Goal: Task Accomplishment & Management: Manage account settings

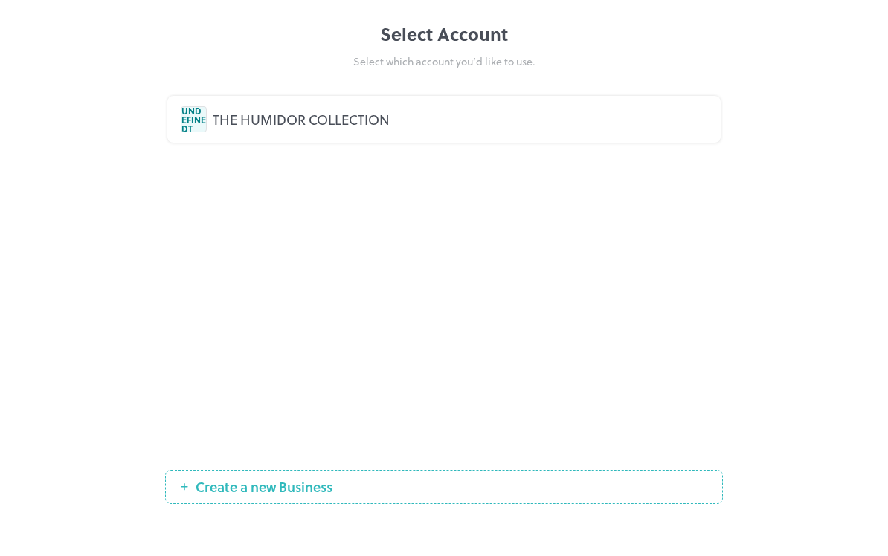
click at [642, 121] on div "THE HUMIDOR COLLECTION" at bounding box center [460, 119] width 494 height 20
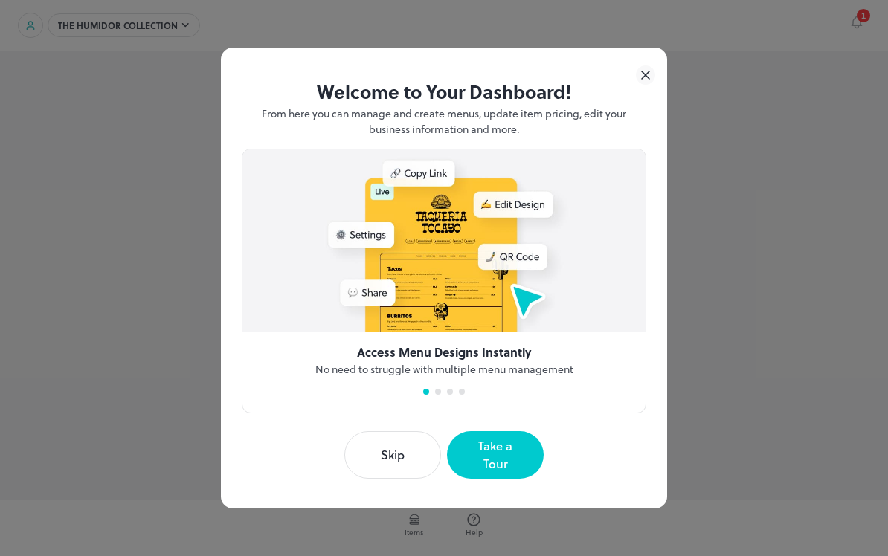
click at [509, 458] on button "Take a Tour" at bounding box center [495, 455] width 97 height 48
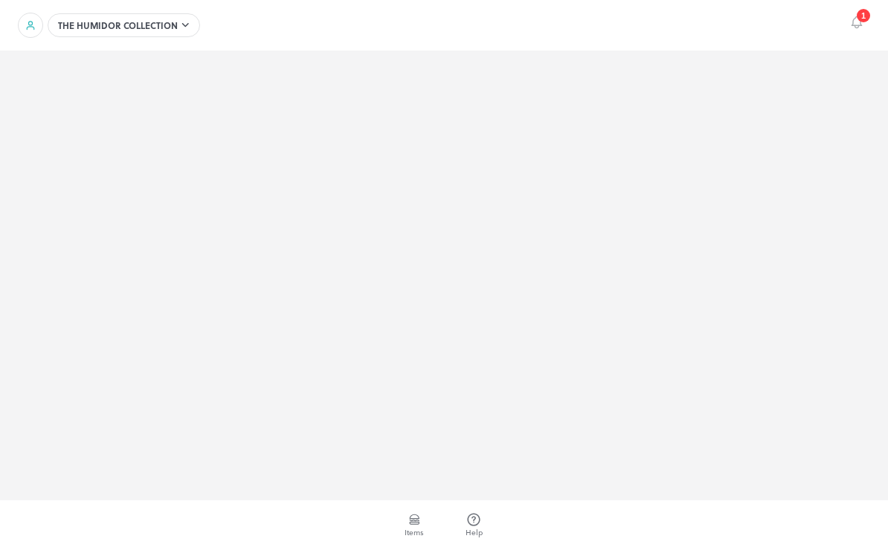
click at [869, 19] on div "1" at bounding box center [863, 15] width 13 height 13
click at [125, 27] on div at bounding box center [124, 25] width 152 height 24
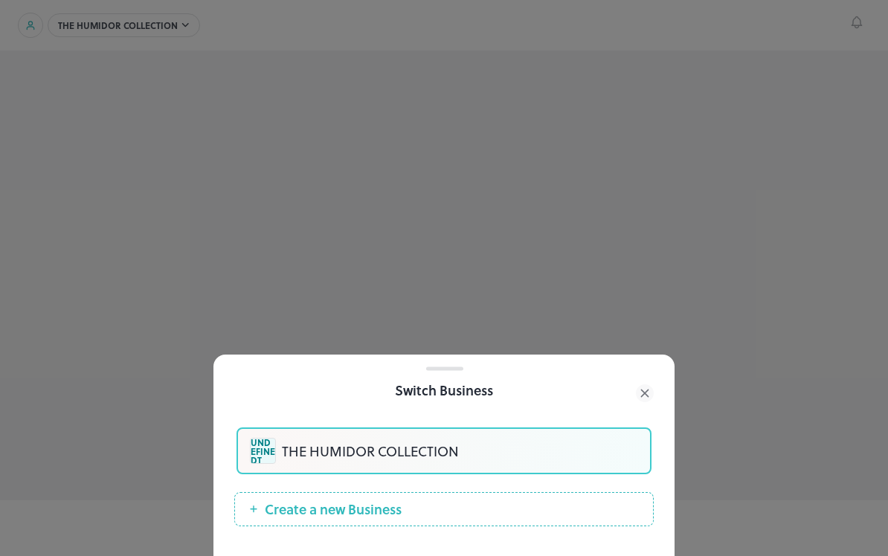
click at [477, 442] on div "THE HUMIDOR COLLECTION" at bounding box center [460, 451] width 356 height 20
click at [386, 453] on div "THE HUMIDOR COLLECTION" at bounding box center [460, 451] width 356 height 20
click at [798, 233] on div at bounding box center [444, 278] width 888 height 556
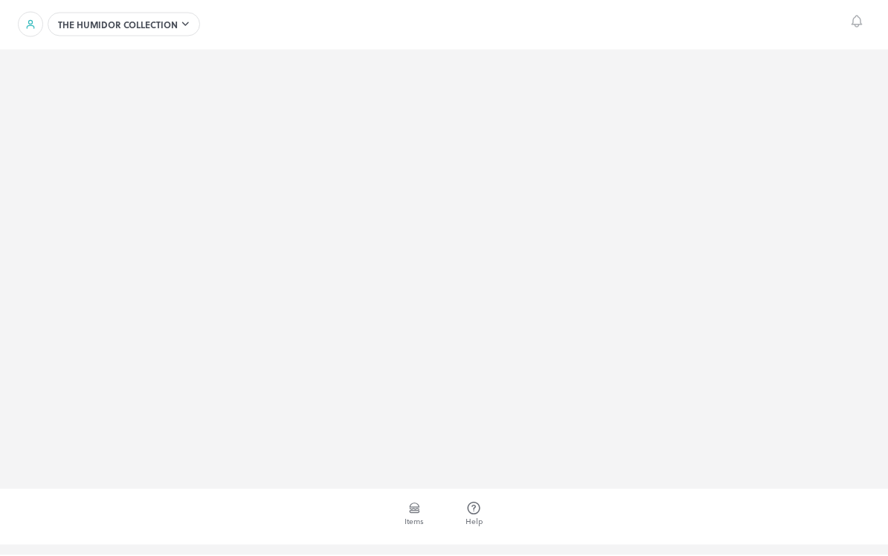
scroll to position [22, 0]
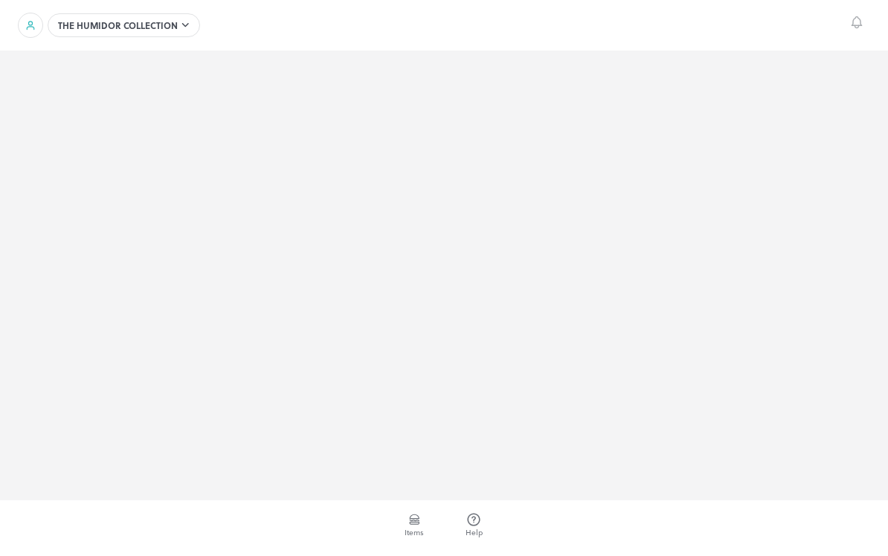
click at [413, 527] on span "Items" at bounding box center [414, 532] width 19 height 11
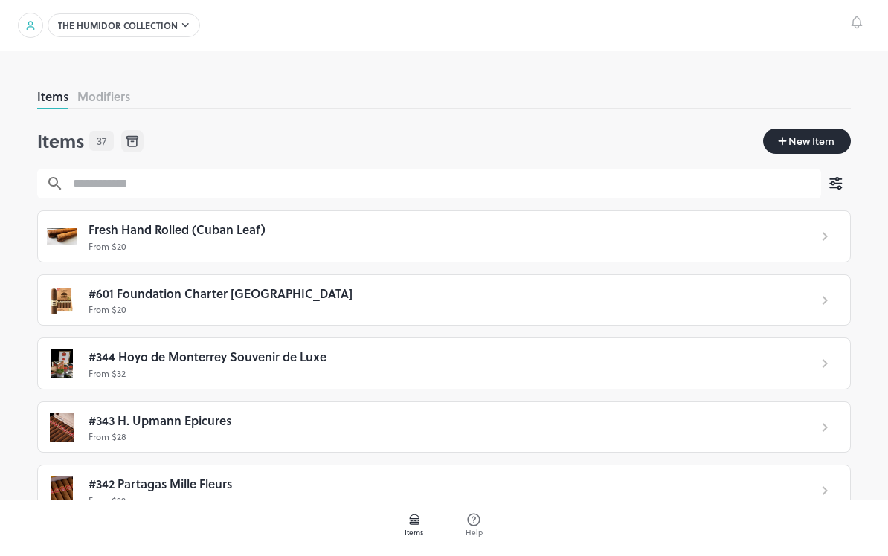
click at [29, 25] on icon at bounding box center [31, 25] width 12 height 12
click at [26, 16] on div at bounding box center [30, 25] width 25 height 25
click at [105, 101] on button "Modifiers" at bounding box center [103, 96] width 53 height 17
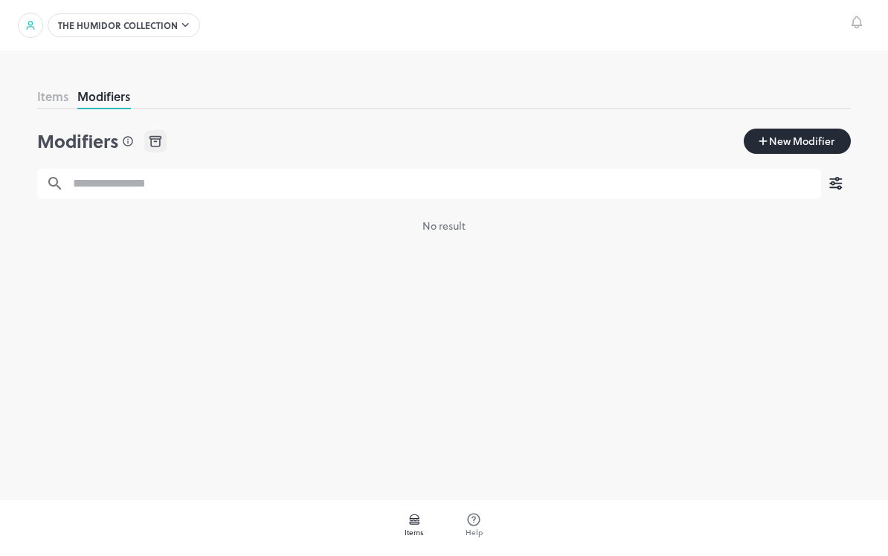
click at [796, 147] on span "New Modifier" at bounding box center [801, 141] width 68 height 16
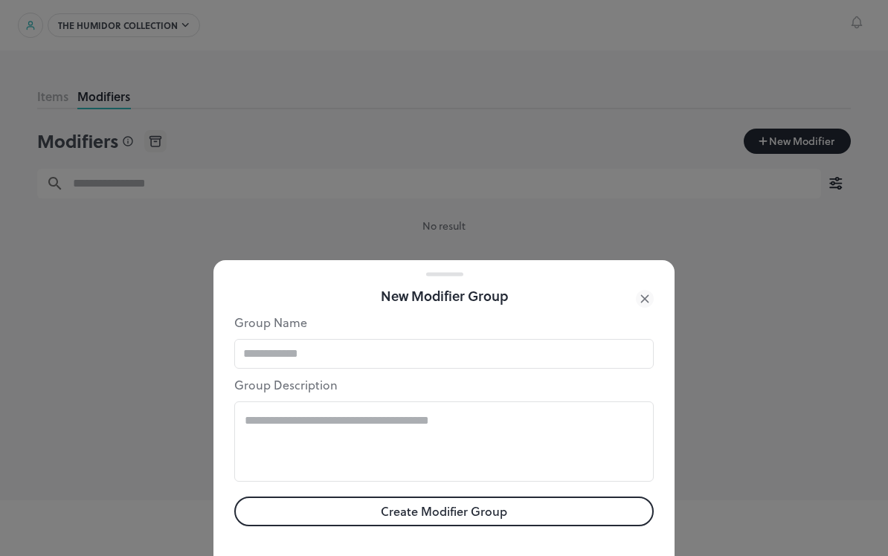
click at [640, 301] on icon at bounding box center [645, 299] width 18 height 18
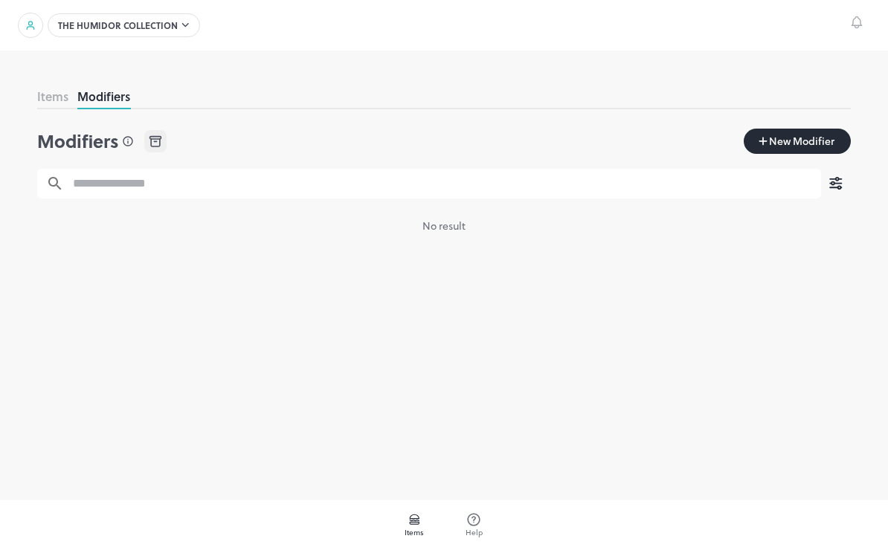
click at [419, 524] on icon at bounding box center [414, 519] width 15 height 15
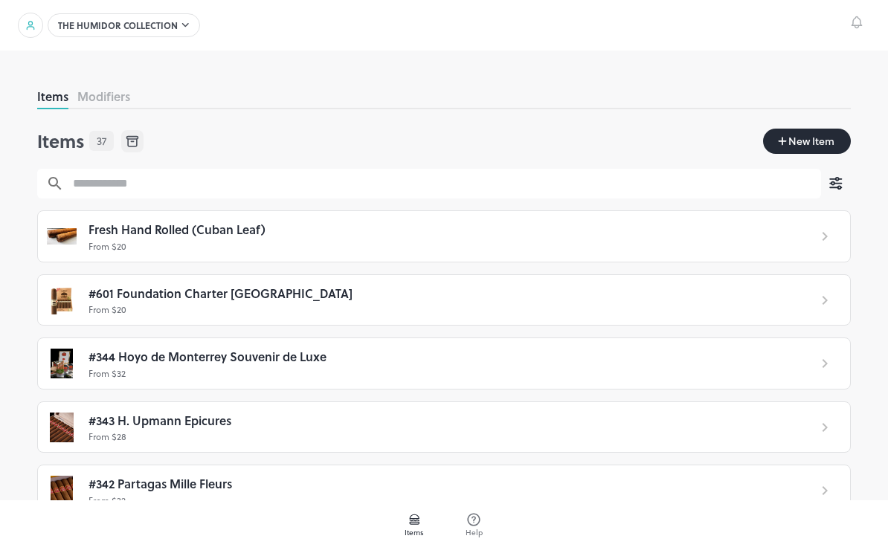
click at [89, 26] on div at bounding box center [124, 25] width 152 height 24
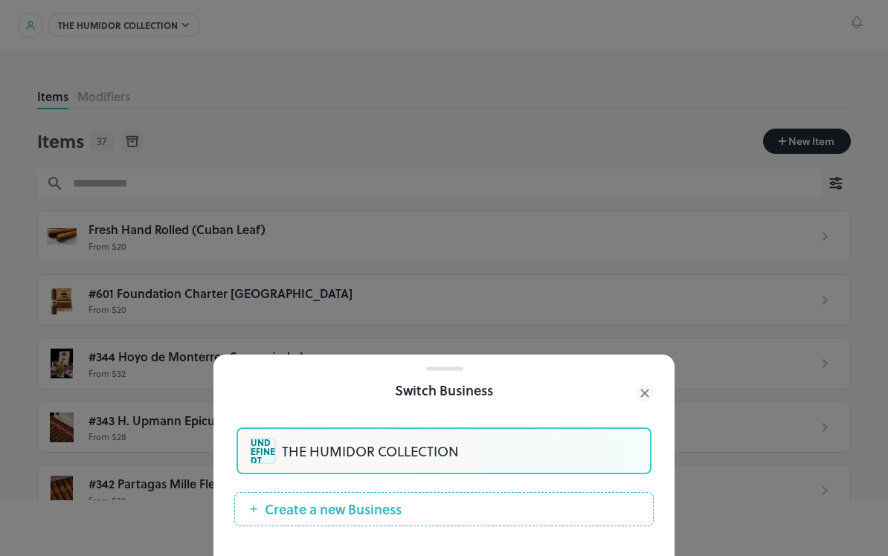
click at [778, 300] on div at bounding box center [444, 278] width 888 height 556
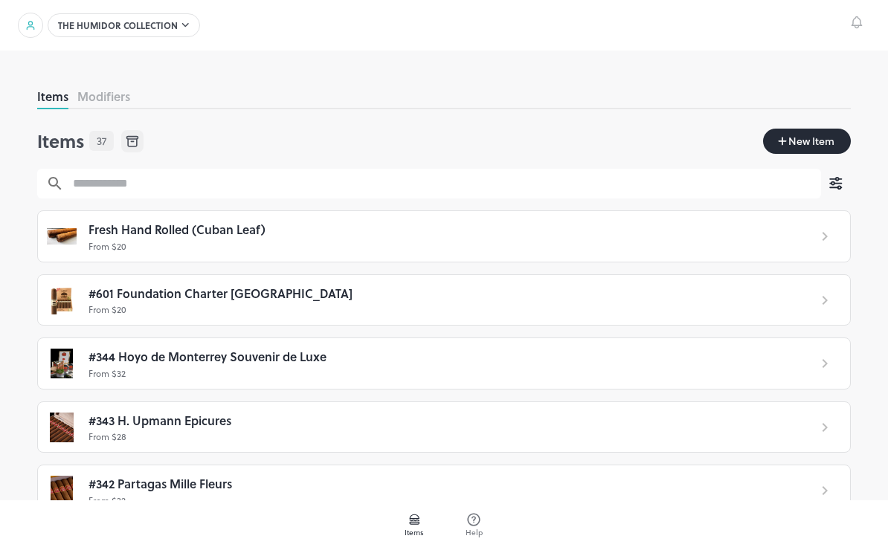
click at [106, 30] on div at bounding box center [124, 25] width 152 height 24
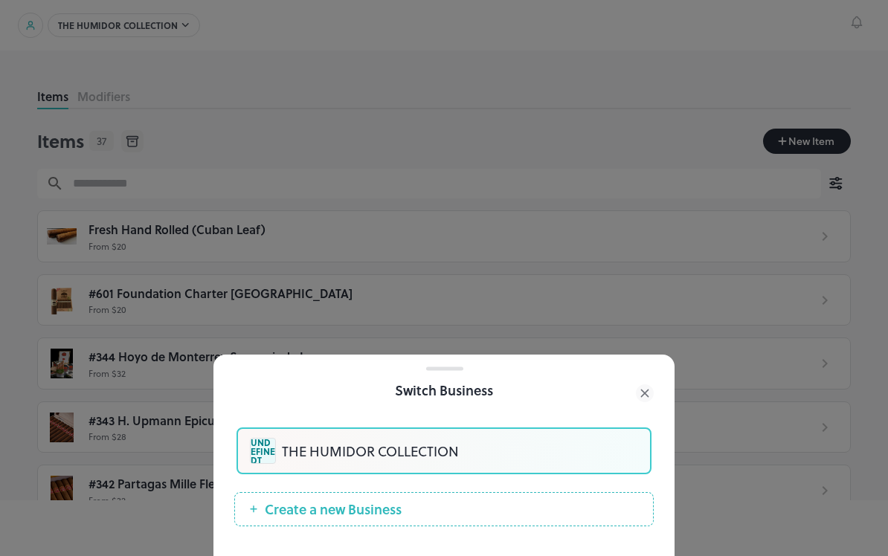
click at [561, 512] on button "Create a new Business" at bounding box center [443, 509] width 419 height 34
click at [642, 396] on icon at bounding box center [644, 393] width 7 height 7
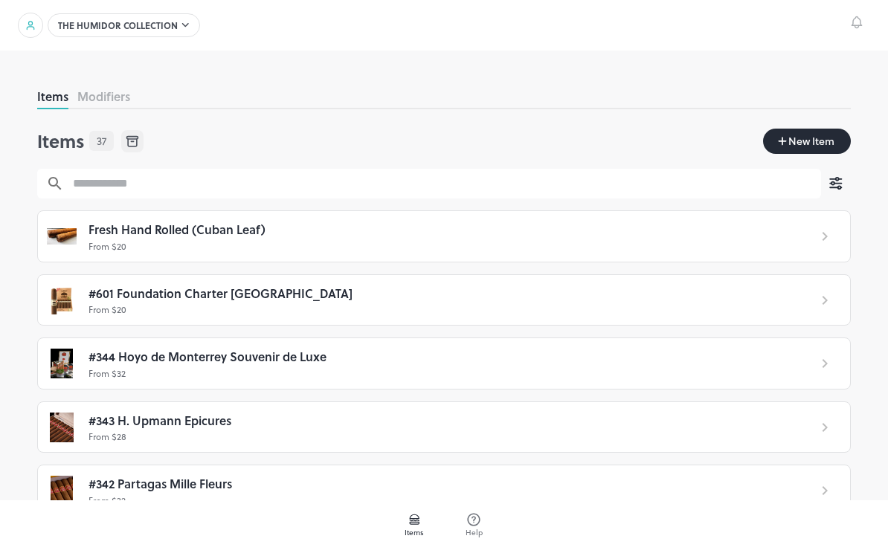
click at [837, 187] on icon "button" at bounding box center [836, 184] width 18 height 18
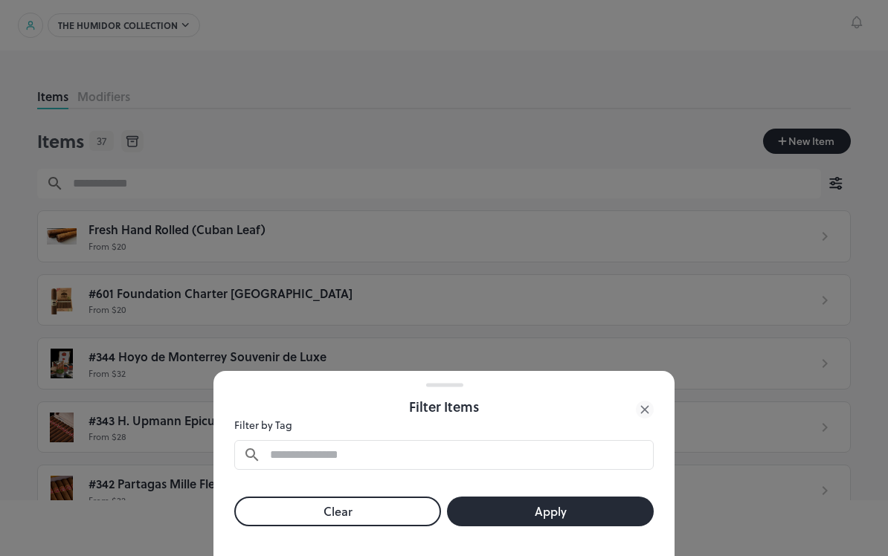
click at [640, 416] on icon at bounding box center [645, 410] width 18 height 18
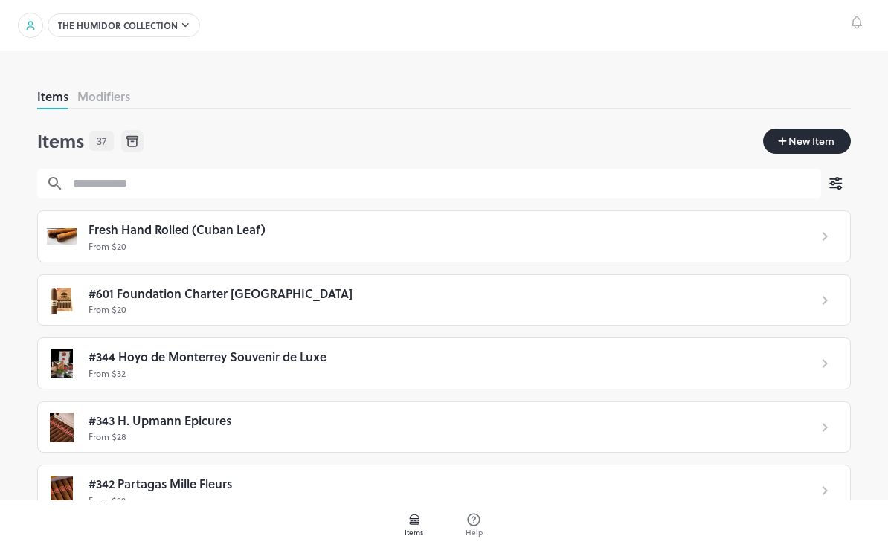
click at [103, 89] on button "Modifiers" at bounding box center [103, 96] width 53 height 17
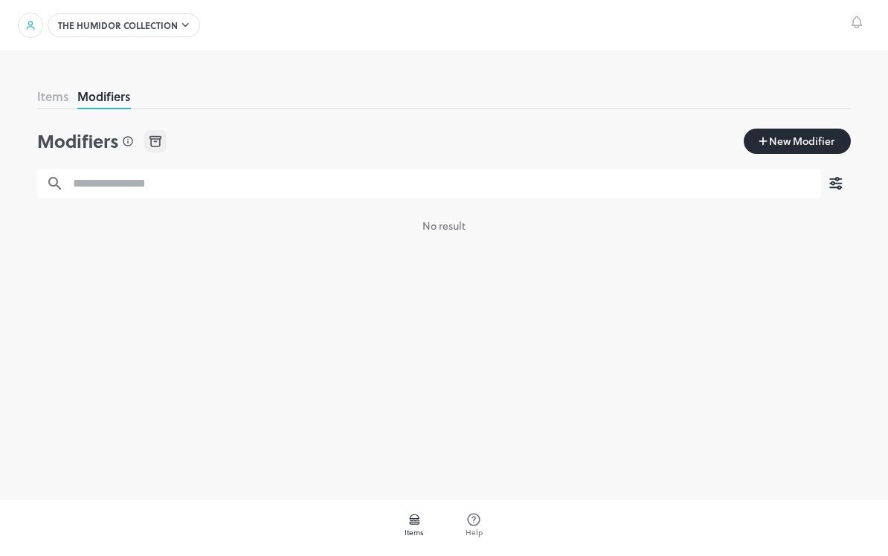
click at [829, 187] on icon "button" at bounding box center [836, 184] width 18 height 18
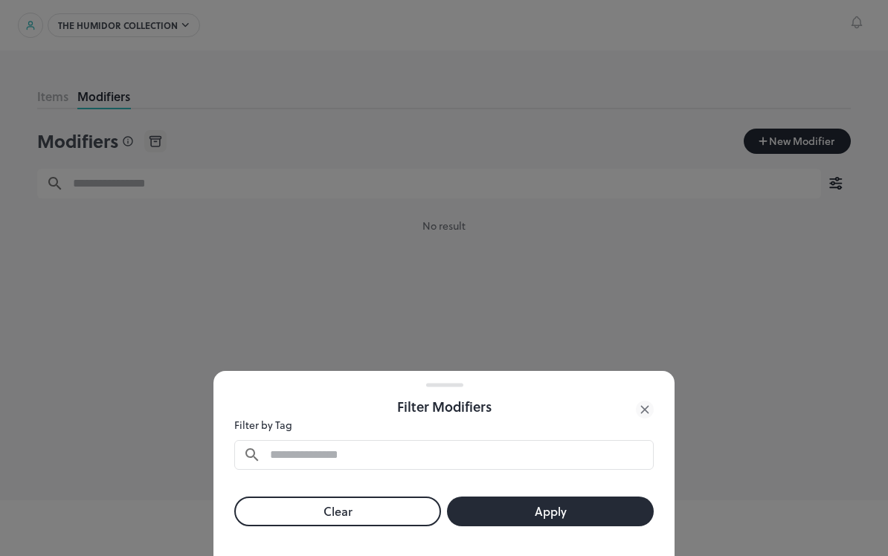
click at [796, 264] on div at bounding box center [444, 278] width 888 height 556
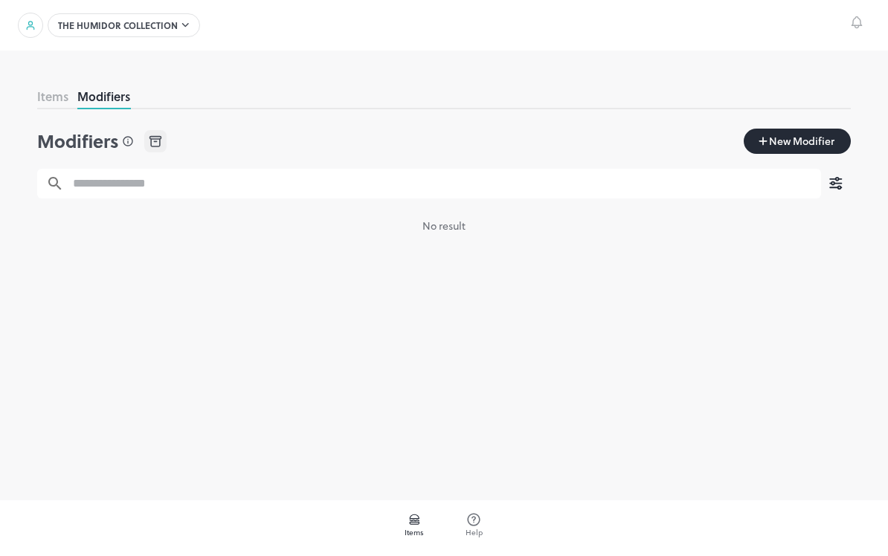
click at [851, 22] on icon "Notifications" at bounding box center [856, 22] width 15 height 16
click at [39, 94] on button "Items" at bounding box center [52, 96] width 31 height 17
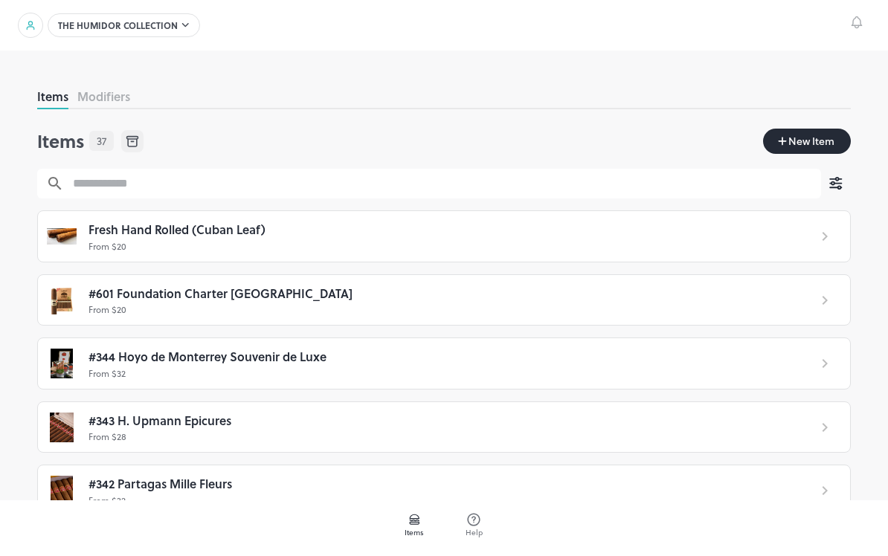
click at [137, 143] on icon at bounding box center [132, 142] width 9 height 7
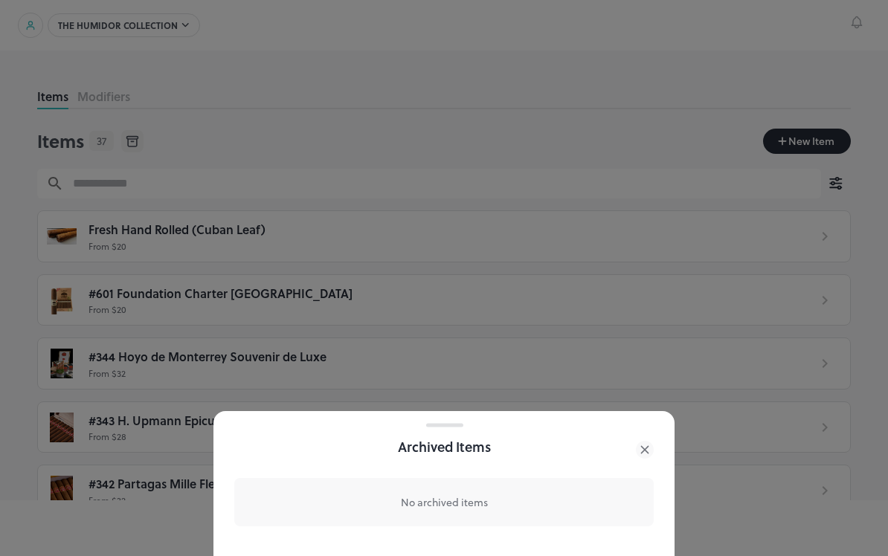
click at [649, 453] on icon at bounding box center [645, 450] width 18 height 18
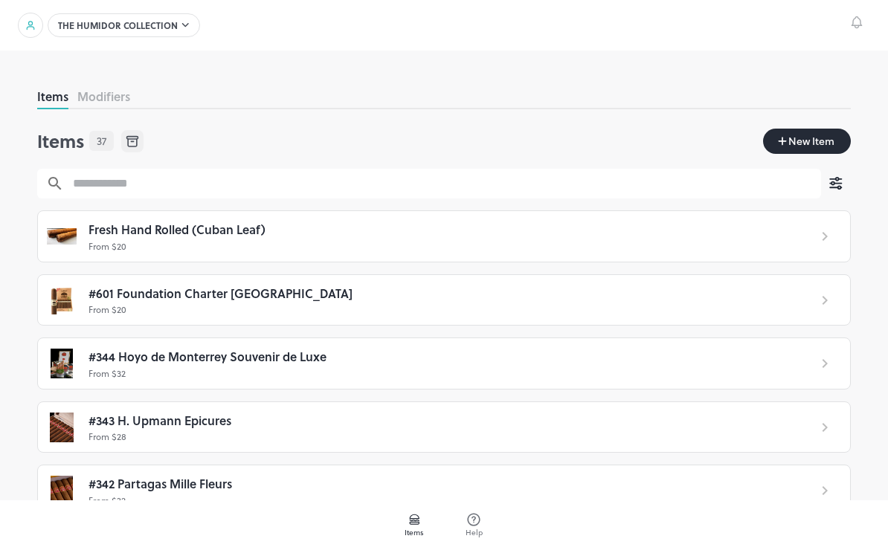
click at [91, 25] on div at bounding box center [124, 25] width 152 height 24
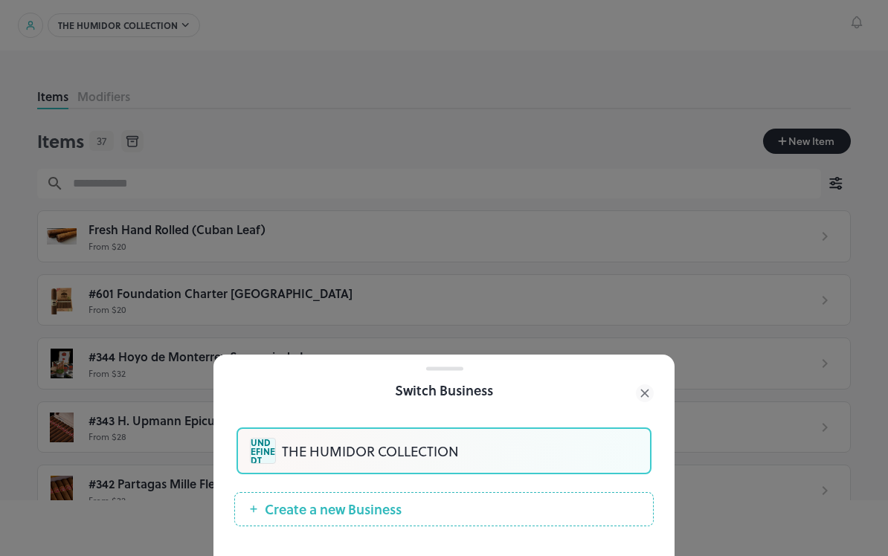
click at [644, 398] on icon at bounding box center [645, 393] width 18 height 18
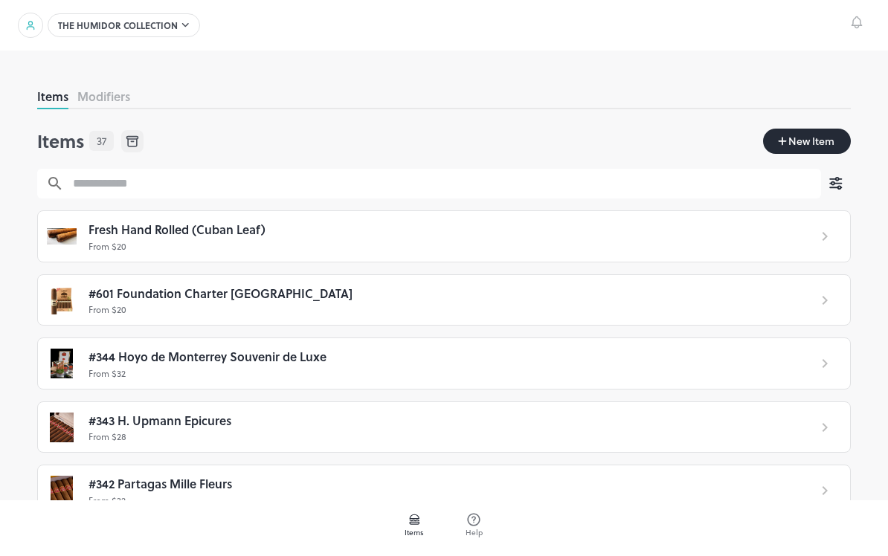
click at [32, 26] on icon at bounding box center [31, 25] width 12 height 12
click at [92, 19] on div at bounding box center [124, 25] width 152 height 24
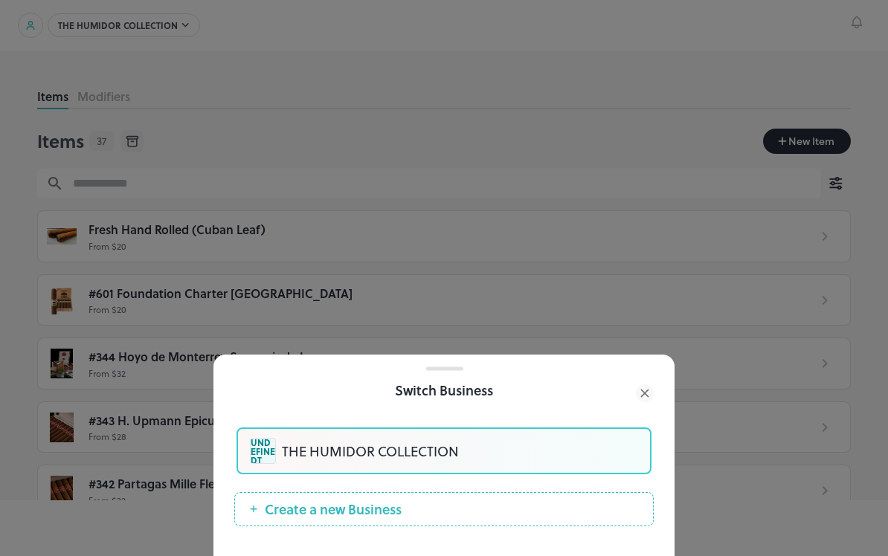
click at [736, 307] on div at bounding box center [444, 278] width 888 height 556
